Goal: Task Accomplishment & Management: Complete application form

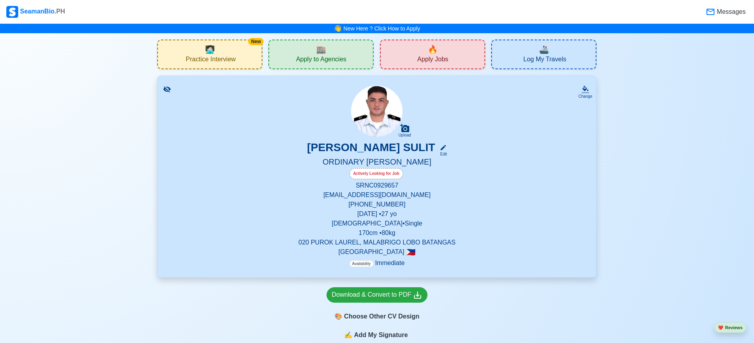
click at [326, 62] on span "Apply to Agencies" at bounding box center [321, 60] width 50 height 10
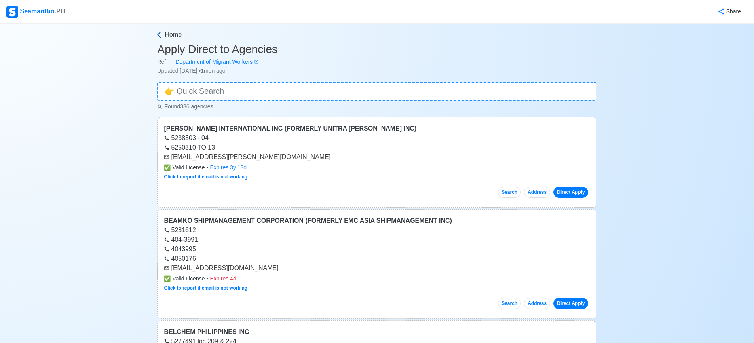
click at [161, 36] on icon at bounding box center [159, 35] width 8 height 8
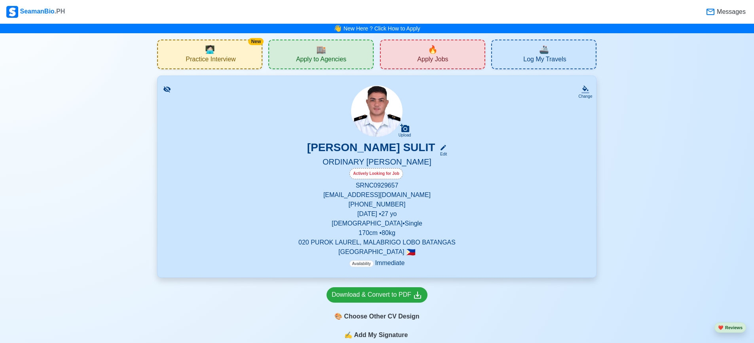
click at [440, 61] on span "Apply Jobs" at bounding box center [432, 60] width 31 height 10
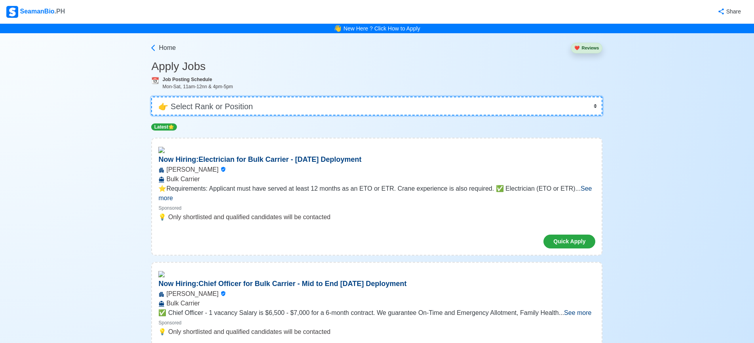
click at [353, 103] on select "👉 Select Rank or Position Master Chief Officer 2nd Officer 3rd Officer Junior O…" at bounding box center [376, 106] width 451 height 19
click at [154, 97] on select "👉 Select Rank or Position Master Chief Officer 2nd Officer 3rd Officer Junior O…" at bounding box center [376, 106] width 451 height 19
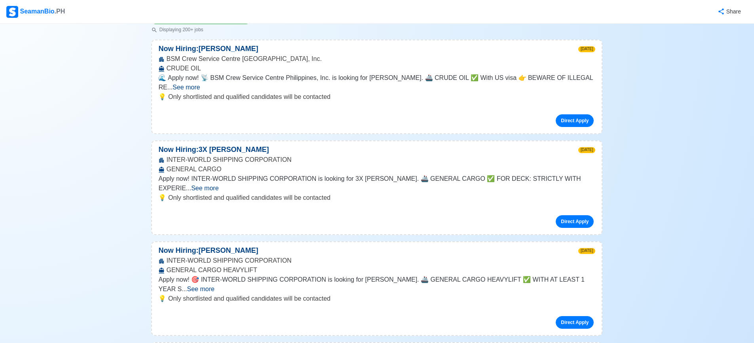
scroll to position [119, 0]
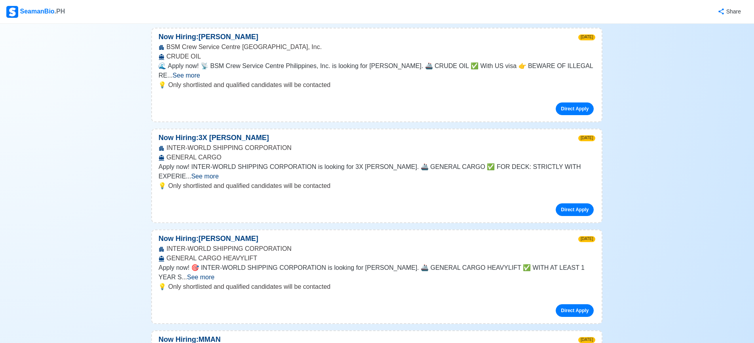
click at [214, 274] on span "See more" at bounding box center [200, 277] width 27 height 7
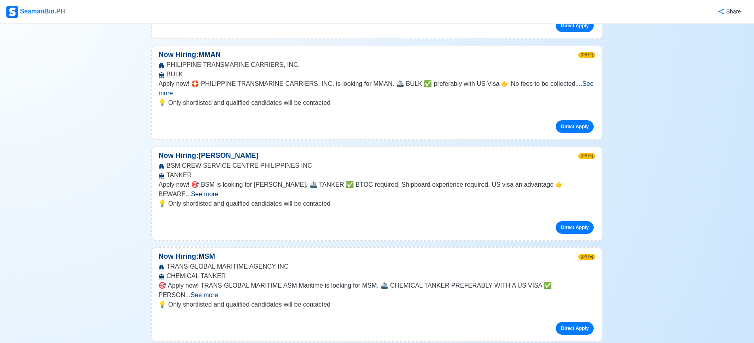
scroll to position [475, 0]
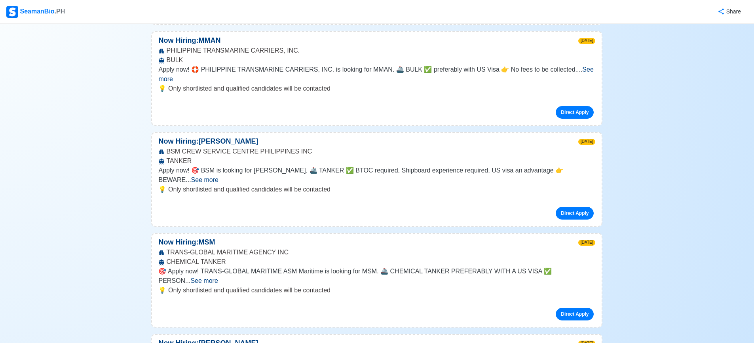
click at [218, 277] on span "See more" at bounding box center [203, 280] width 27 height 7
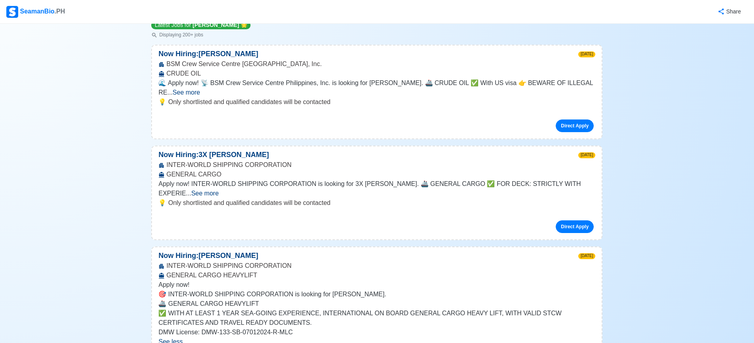
scroll to position [0, 0]
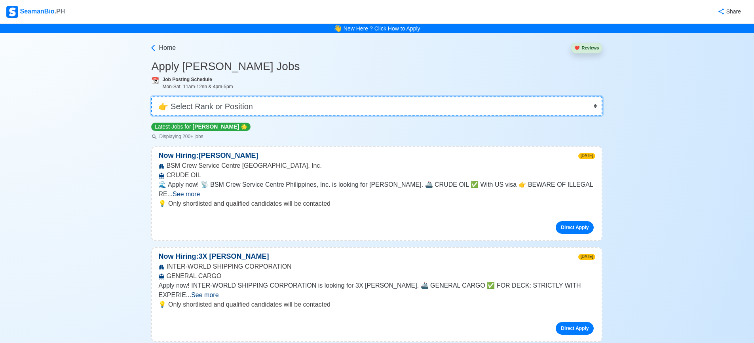
click at [359, 98] on select "👉 Select Rank or Position Master Chief Officer 2nd Officer 3rd Officer Junior O…" at bounding box center [376, 106] width 451 height 19
select select "Others"
click at [154, 97] on select "👉 Select Rank or Position Master Chief Officer 2nd Officer 3rd Officer Junior O…" at bounding box center [376, 106] width 451 height 19
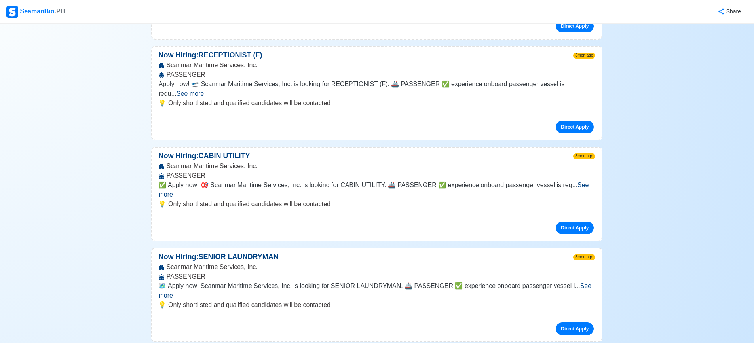
scroll to position [3482, 0]
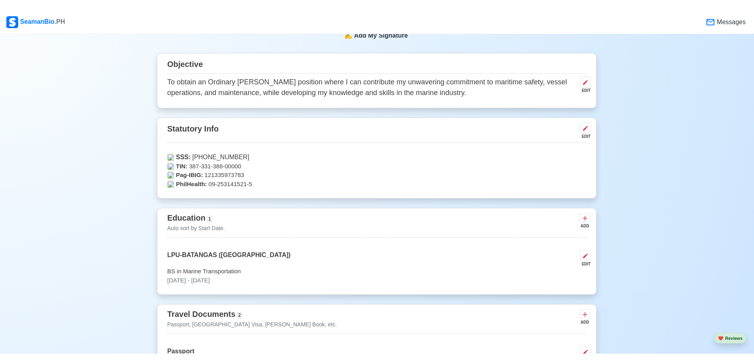
scroll to position [317, 0]
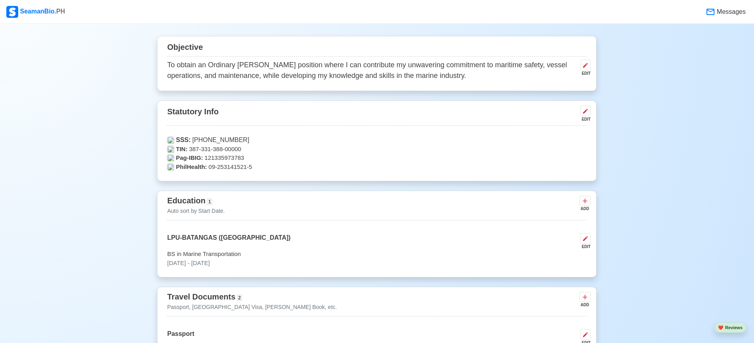
click at [207, 158] on p "Pag-IBIG: 121335973783" at bounding box center [376, 158] width 419 height 9
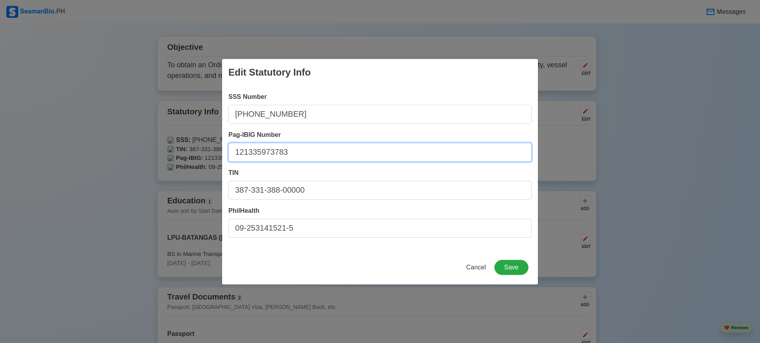
drag, startPoint x: 288, startPoint y: 154, endPoint x: 216, endPoint y: 149, distance: 72.9
click at [216, 149] on div "Edit Statutory Info SSS Number 04-4575001-2 Pag-IBIG Number 121335973783 TIN 38…" at bounding box center [380, 171] width 760 height 343
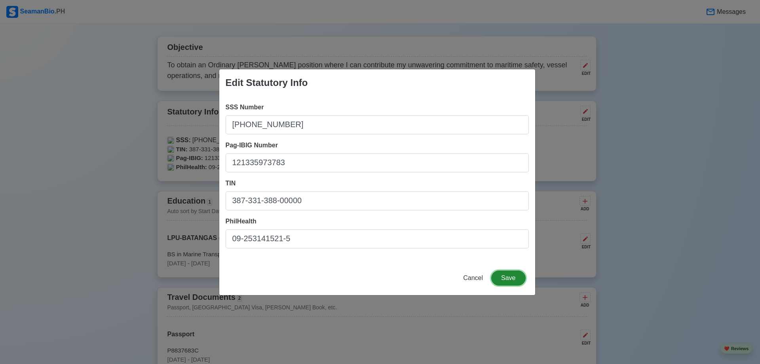
click at [506, 276] on button "Save" at bounding box center [508, 277] width 34 height 15
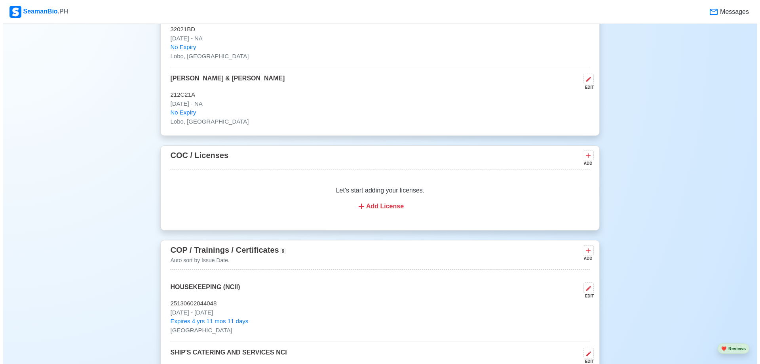
scroll to position [831, 0]
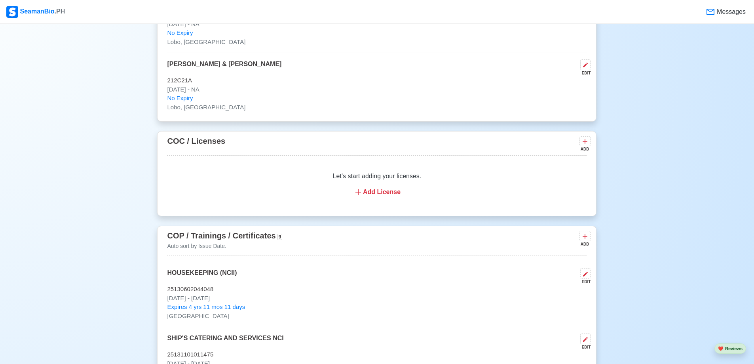
click at [394, 195] on div "Add License" at bounding box center [376, 191] width 400 height 9
